Goal: Download file/media

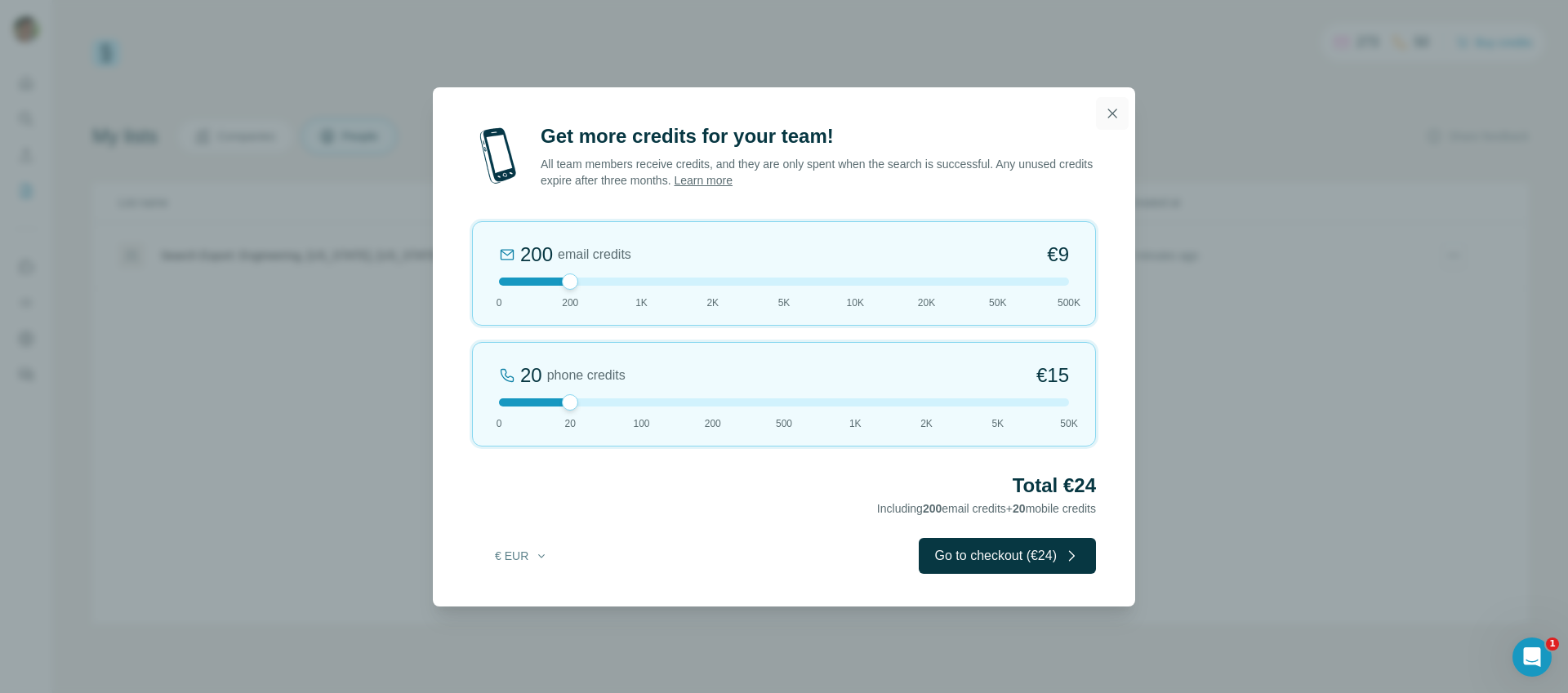
click at [1116, 111] on icon "button" at bounding box center [1111, 113] width 16 height 16
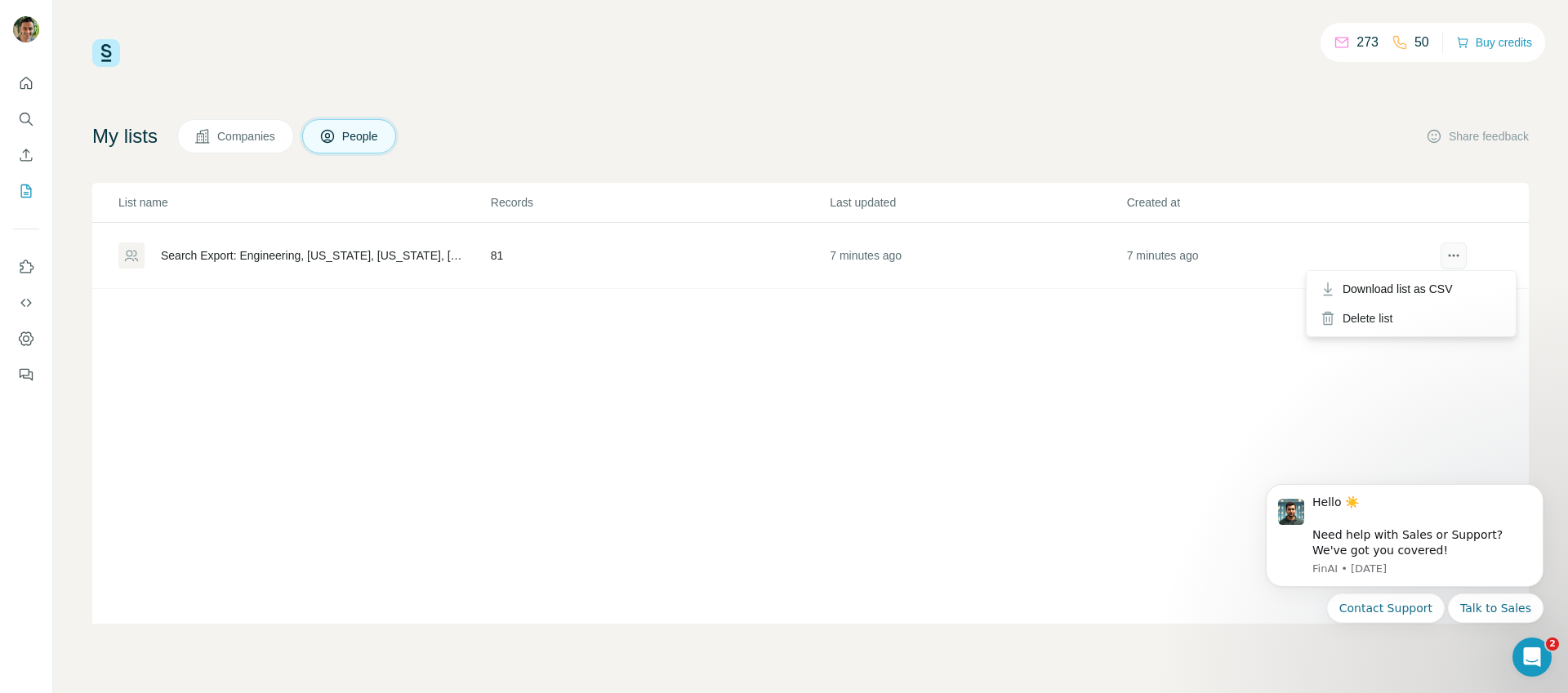
click at [1456, 253] on icon "actions" at bounding box center [1453, 255] width 16 height 16
click at [1435, 284] on span "Download list as CSV" at bounding box center [1397, 288] width 111 height 16
